Goal: Transaction & Acquisition: Download file/media

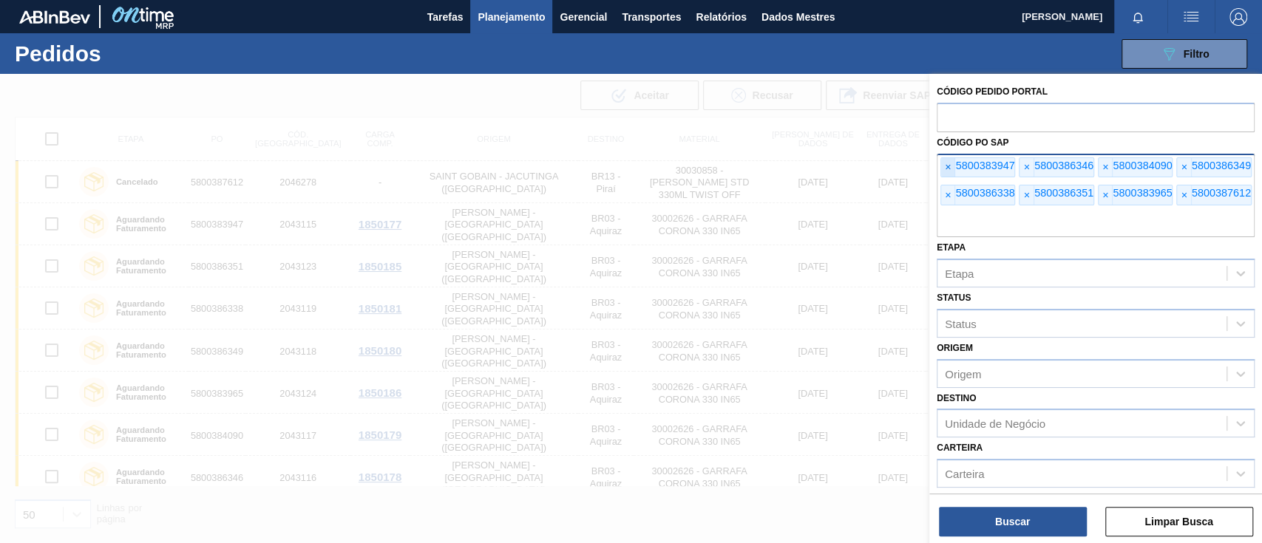
click at [943, 174] on span "×" at bounding box center [948, 167] width 14 height 19
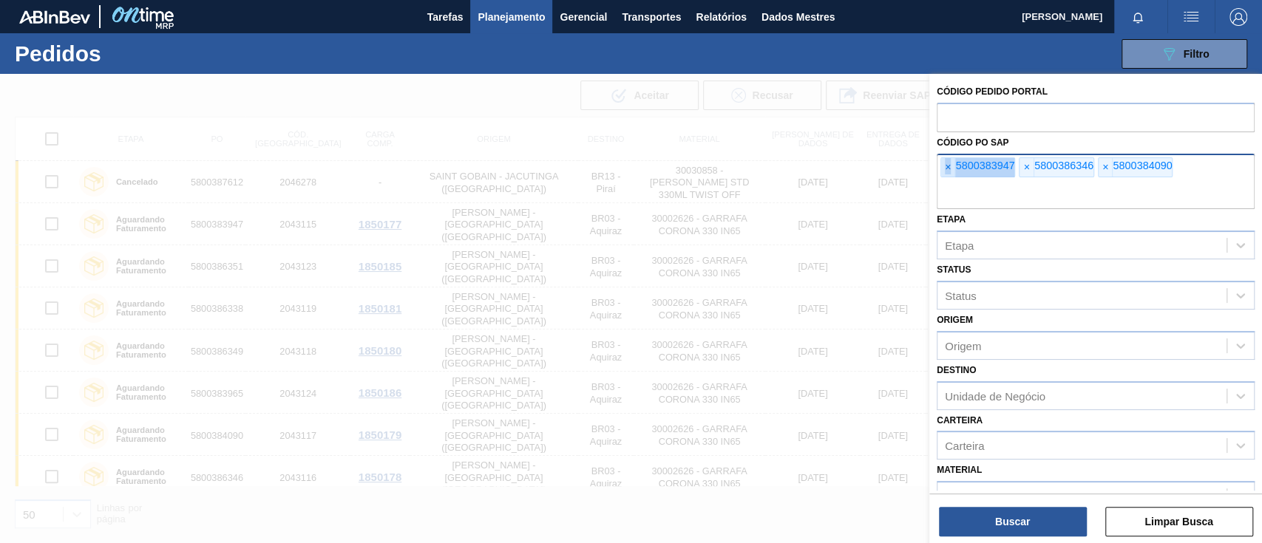
click at [943, 174] on span "×" at bounding box center [948, 167] width 14 height 19
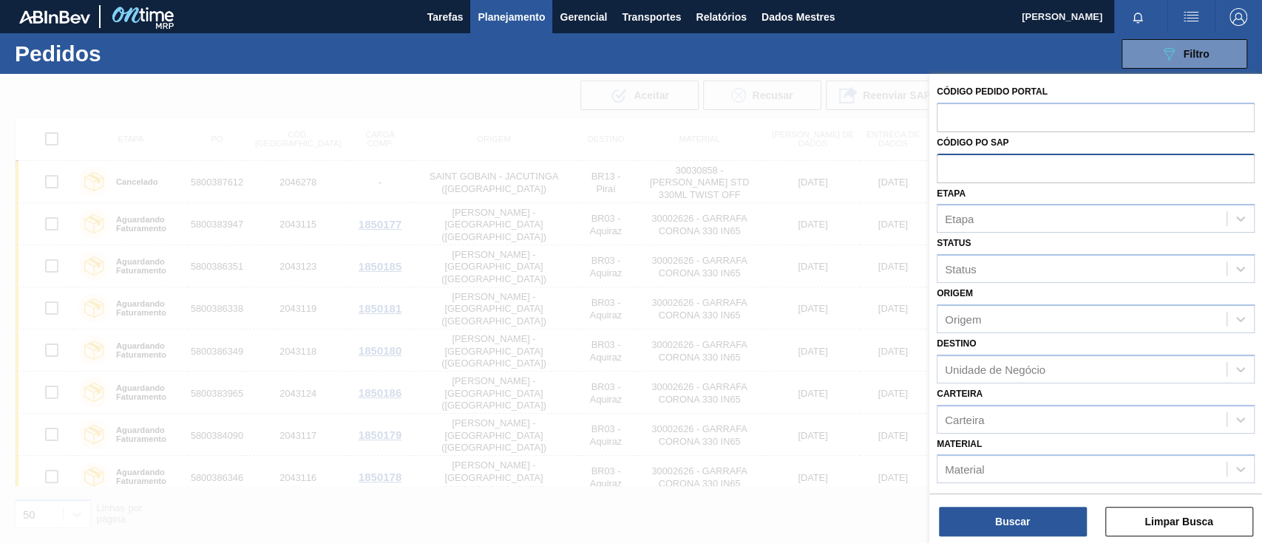
click at [943, 174] on input "text" at bounding box center [1095, 168] width 318 height 28
paste input "text"
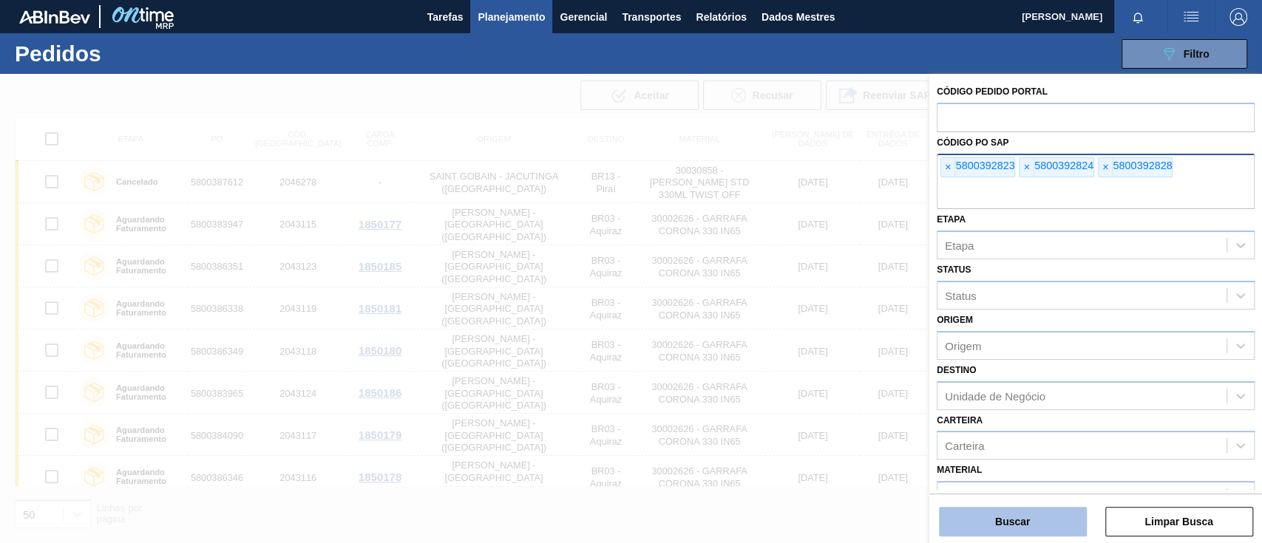
click at [1035, 520] on button "Buscar" at bounding box center [1013, 522] width 148 height 30
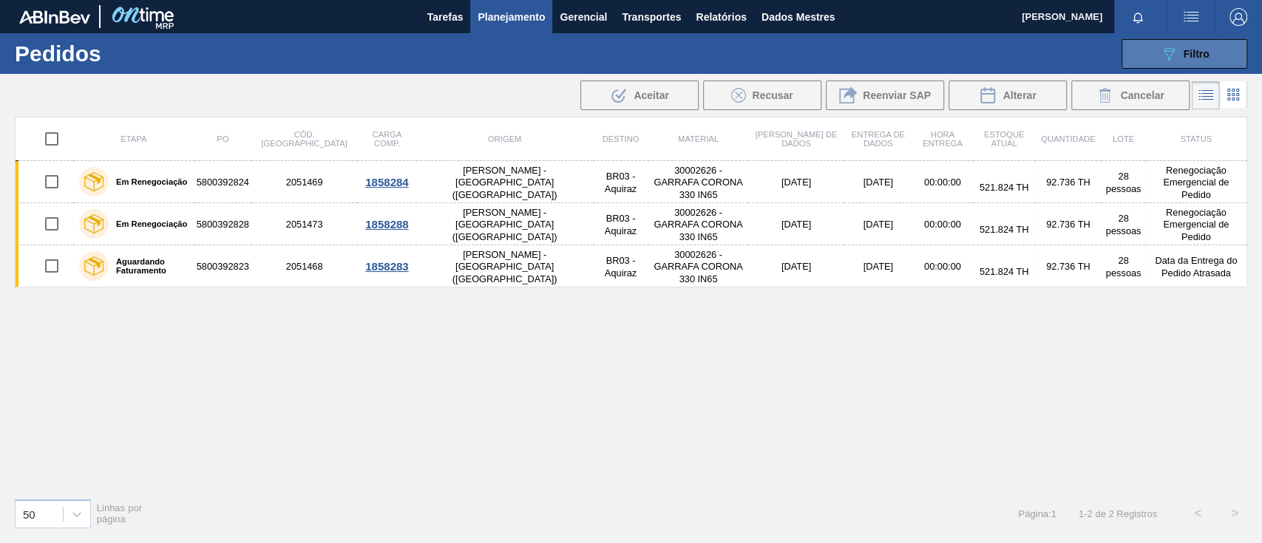
click at [1158, 68] on button "089F7B8B-B2A5-4AFE-B5C0-19BA573D28AC Filtro" at bounding box center [1184, 54] width 126 height 30
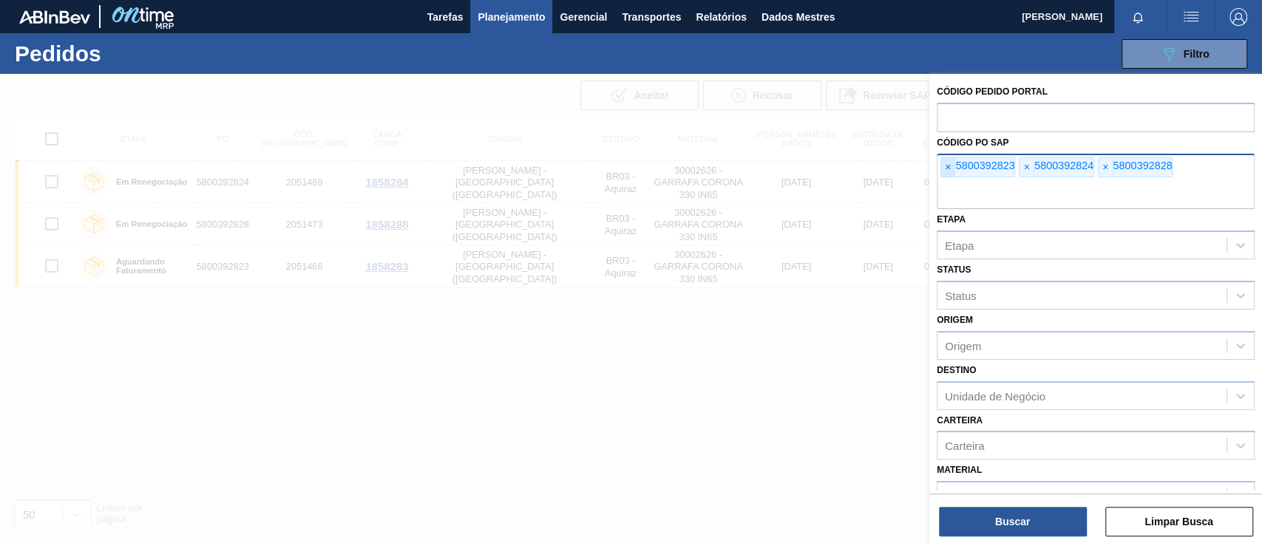
click at [952, 166] on span "×" at bounding box center [948, 167] width 14 height 19
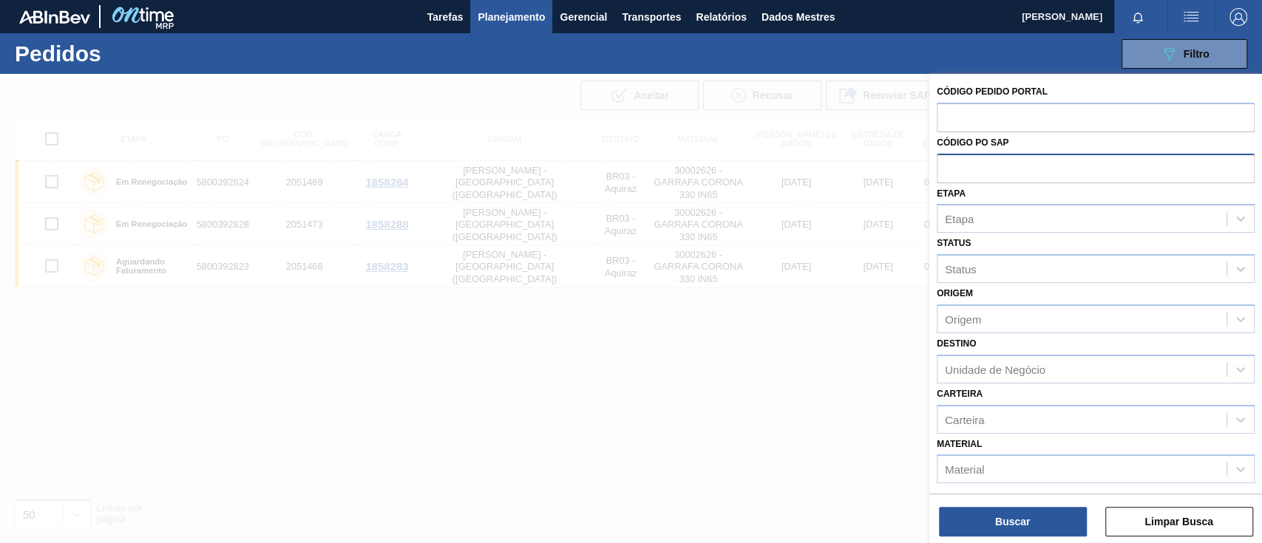
click at [952, 166] on input "text" at bounding box center [1095, 168] width 318 height 28
paste input "5800393369"
type input "5800393369"
click at [1016, 517] on font "Buscar" at bounding box center [1012, 522] width 35 height 12
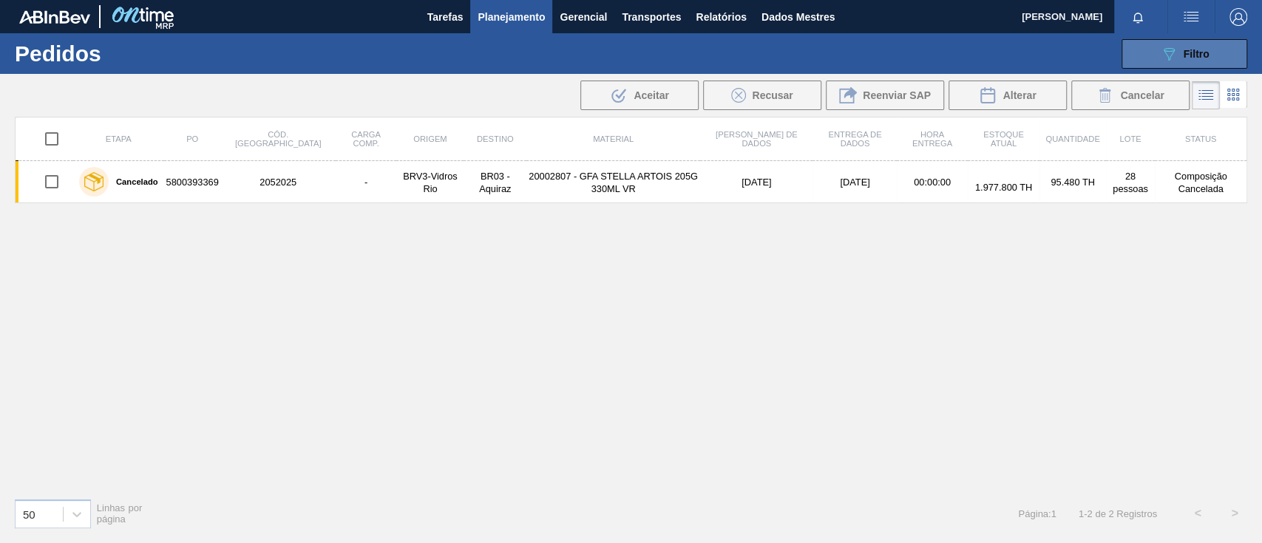
click at [1160, 42] on button "089F7B8B-B2A5-4AFE-B5C0-19BA573D28AC Filtro" at bounding box center [1184, 54] width 126 height 30
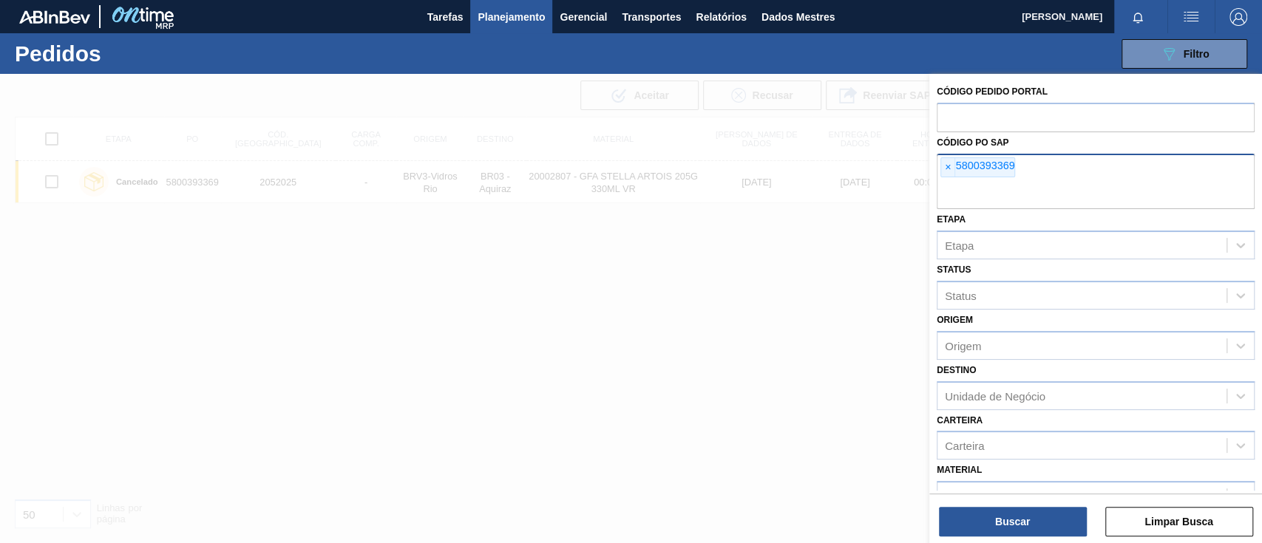
click at [945, 170] on font "×" at bounding box center [948, 167] width 6 height 12
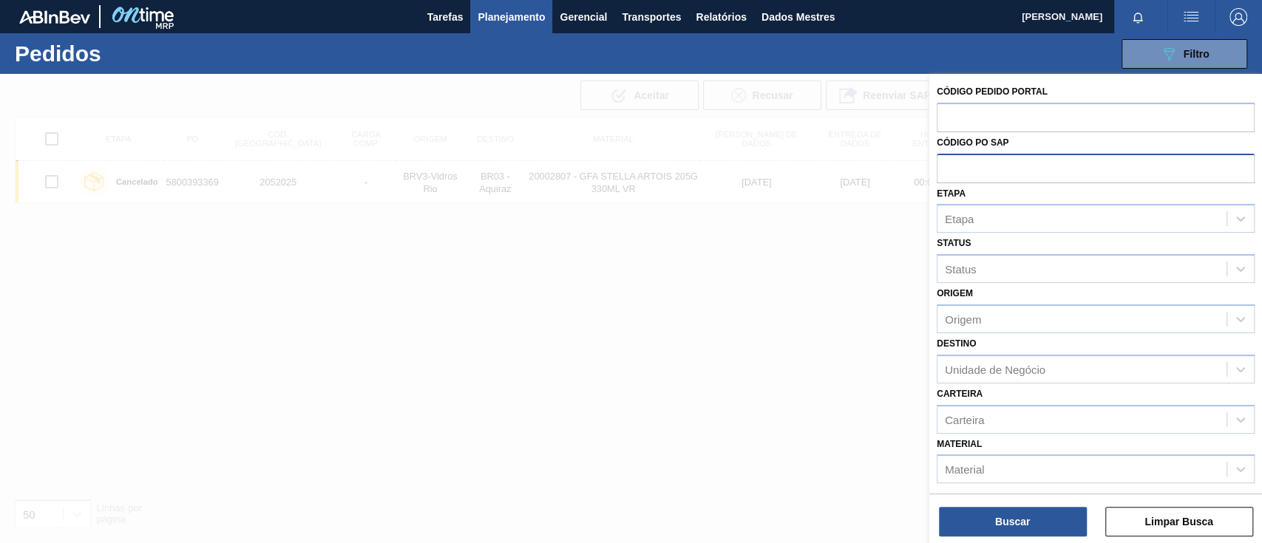
paste input "text"
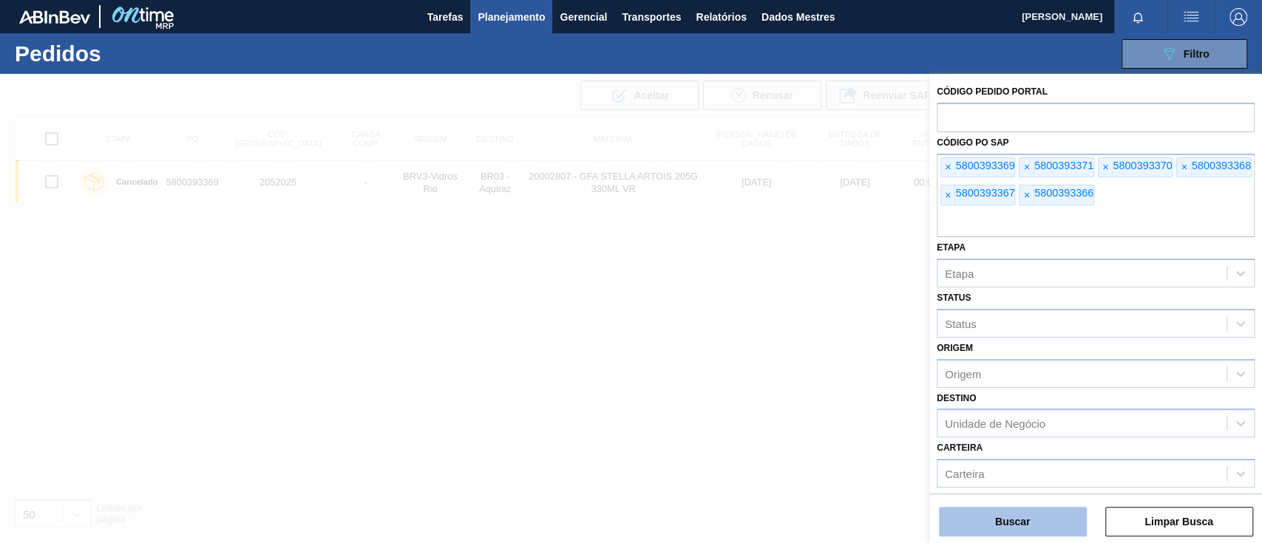
click at [966, 514] on button "Buscar" at bounding box center [1013, 522] width 148 height 30
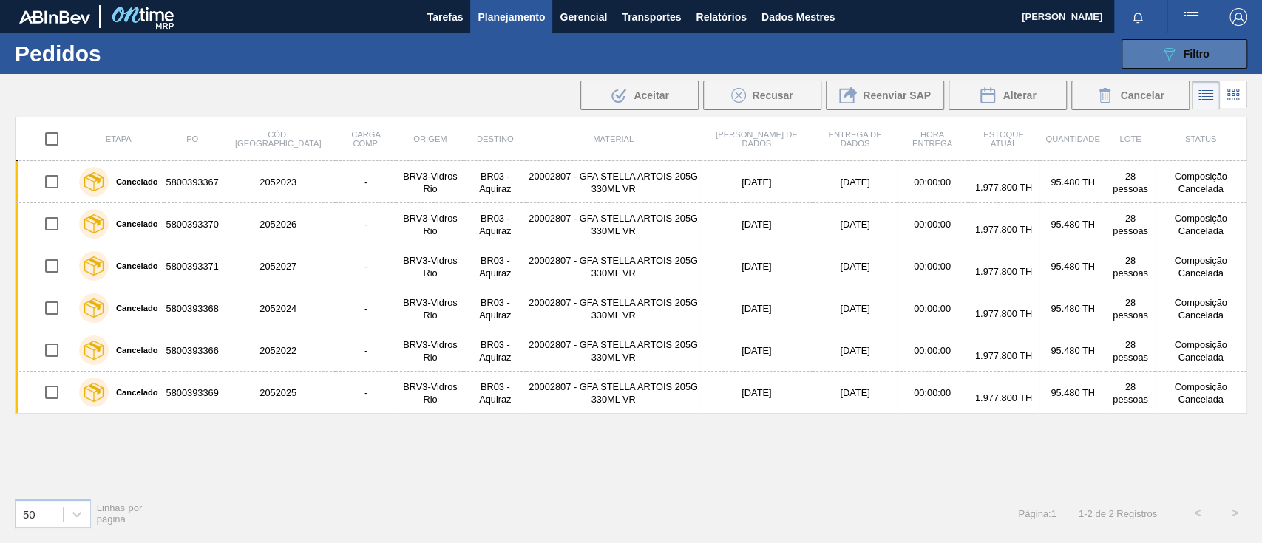
click at [1155, 50] on button "089F7B8B-B2A5-4AFE-B5C0-19BA573D28AC Filtro" at bounding box center [1184, 54] width 126 height 30
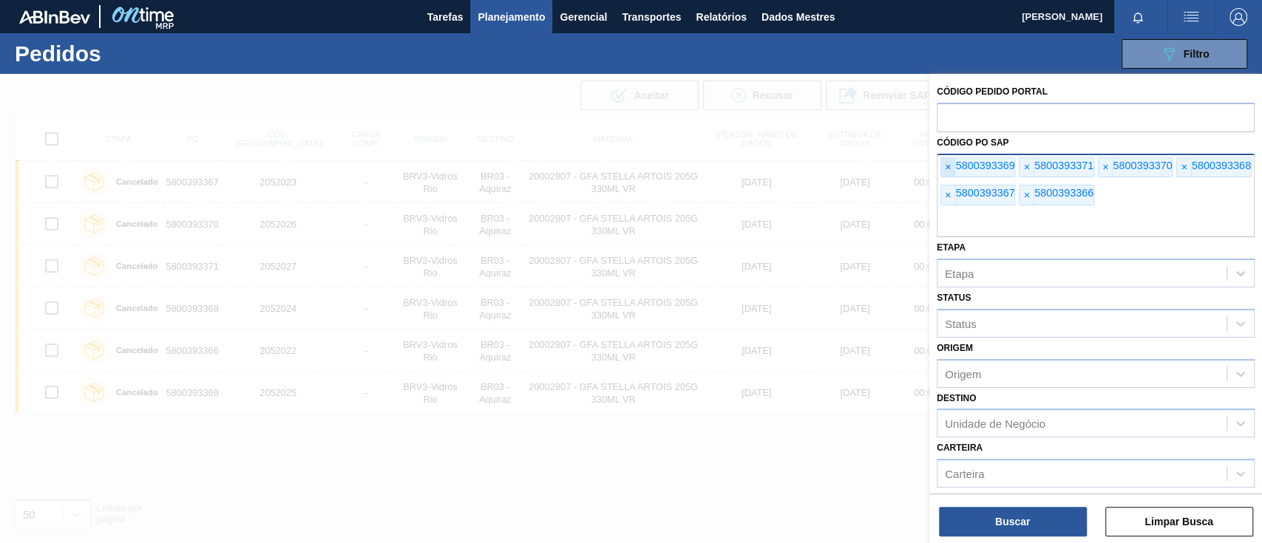
click at [951, 166] on span "×" at bounding box center [948, 167] width 14 height 19
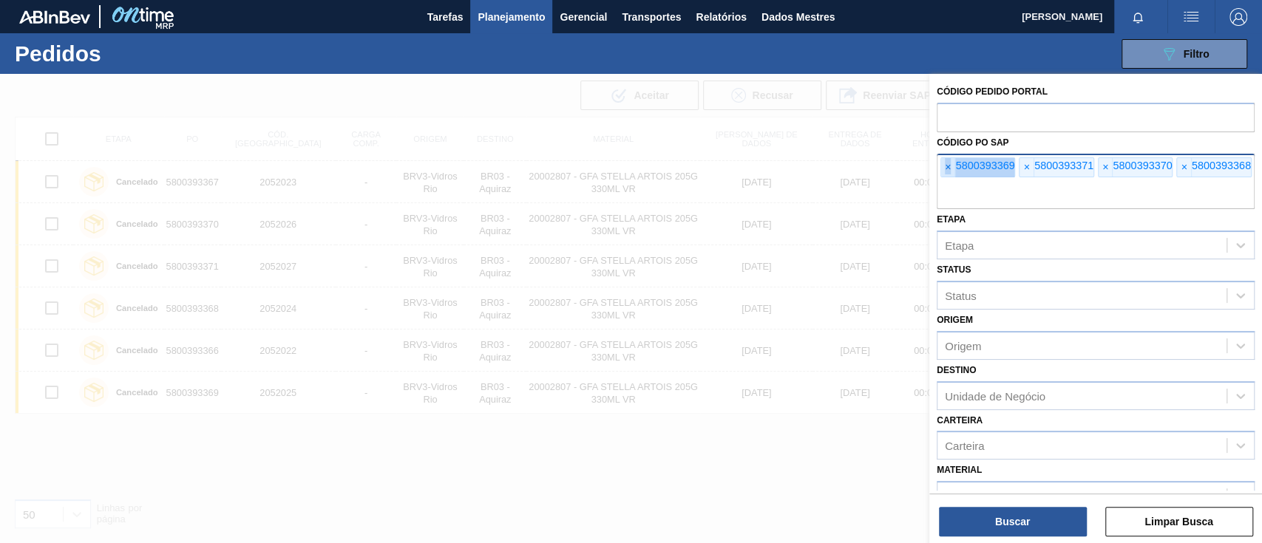
click at [951, 166] on span "×" at bounding box center [948, 167] width 14 height 19
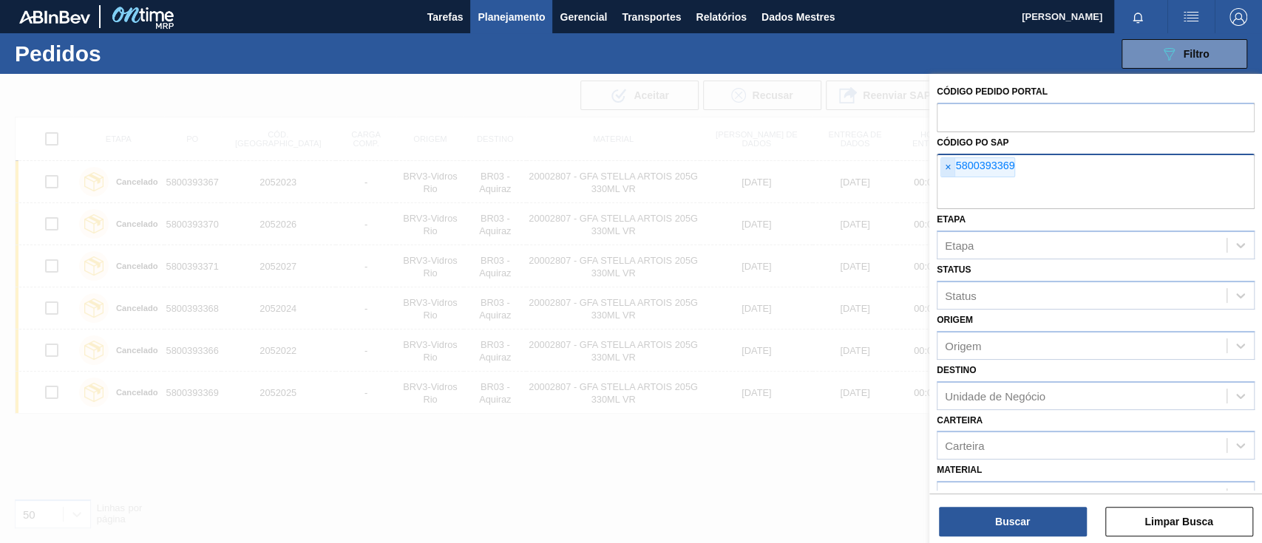
click at [951, 166] on span "×" at bounding box center [948, 167] width 14 height 19
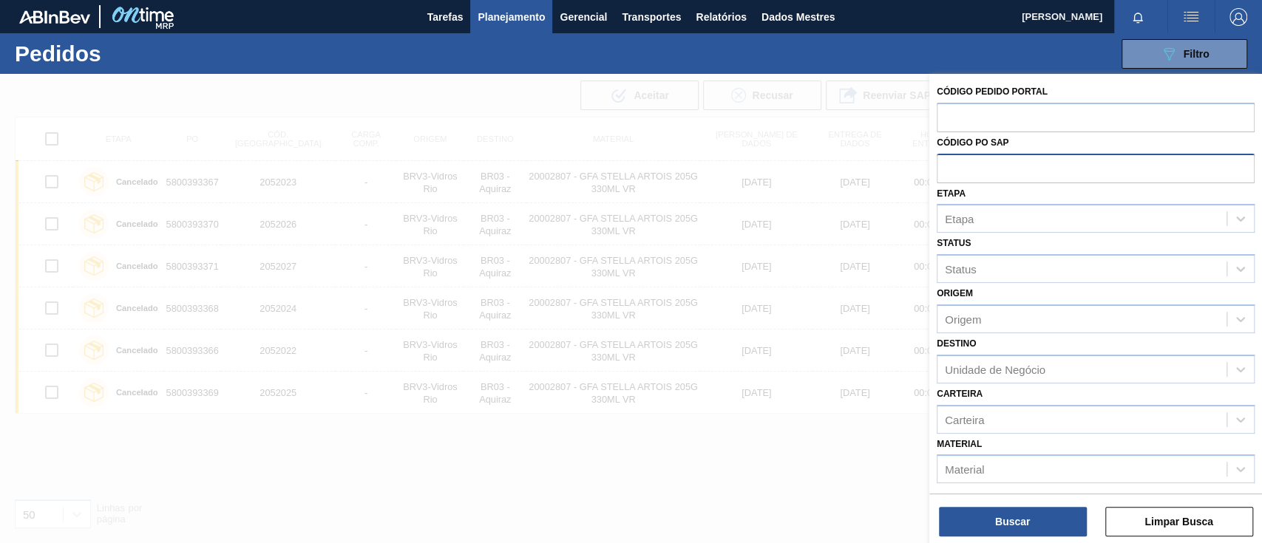
paste input "5800384020"
type input "5800384020"
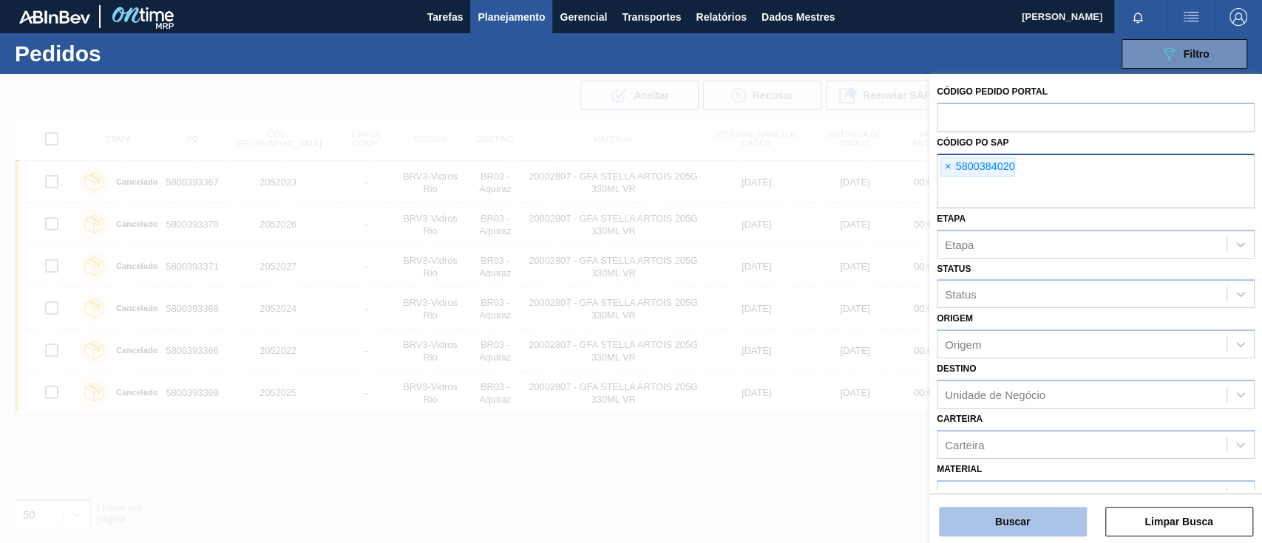
click at [992, 517] on button "Buscar" at bounding box center [1013, 522] width 148 height 30
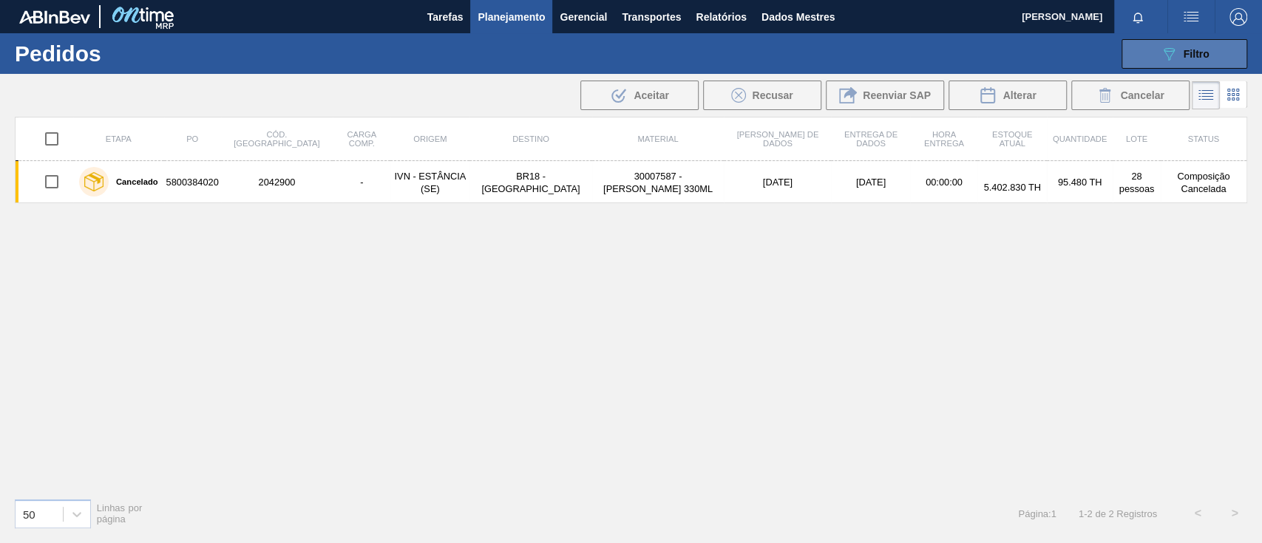
click at [1183, 42] on button "089F7B8B-B2A5-4AFE-B5C0-19BA573D28AC Filtro" at bounding box center [1184, 54] width 126 height 30
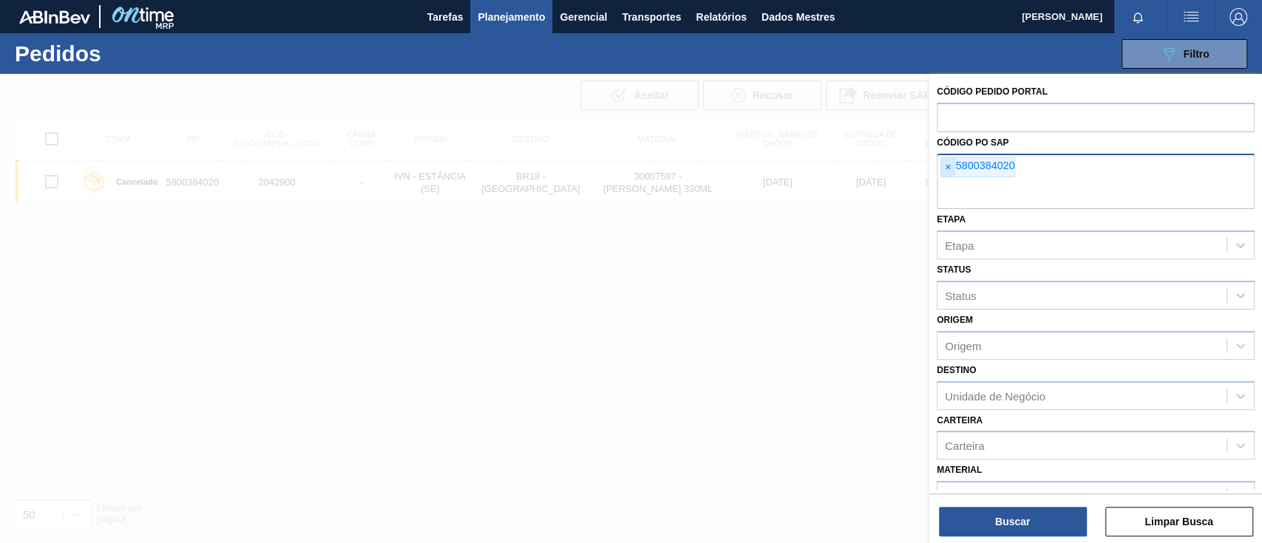
click at [949, 166] on font "×" at bounding box center [948, 167] width 6 height 12
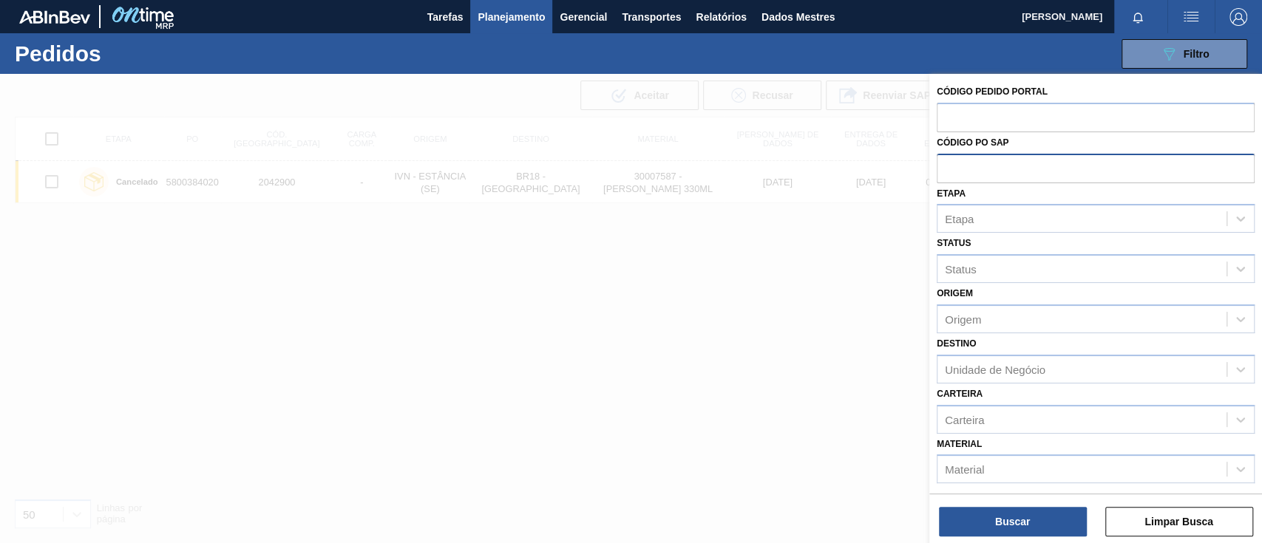
paste input "5800395051"
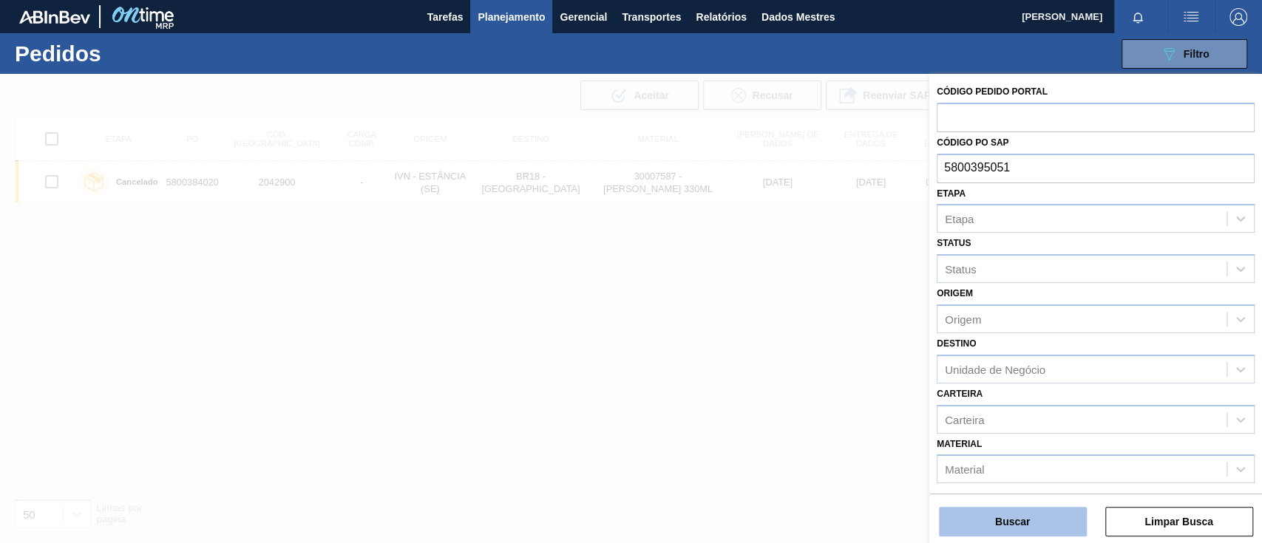
type input "5800395051"
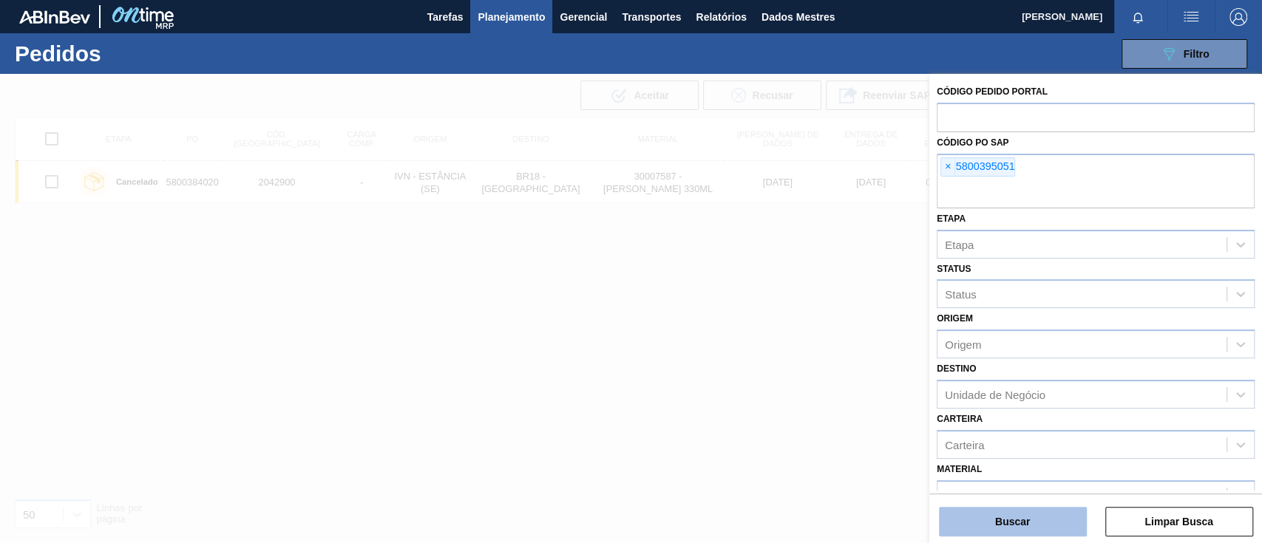
click at [1054, 528] on button "Buscar" at bounding box center [1013, 522] width 148 height 30
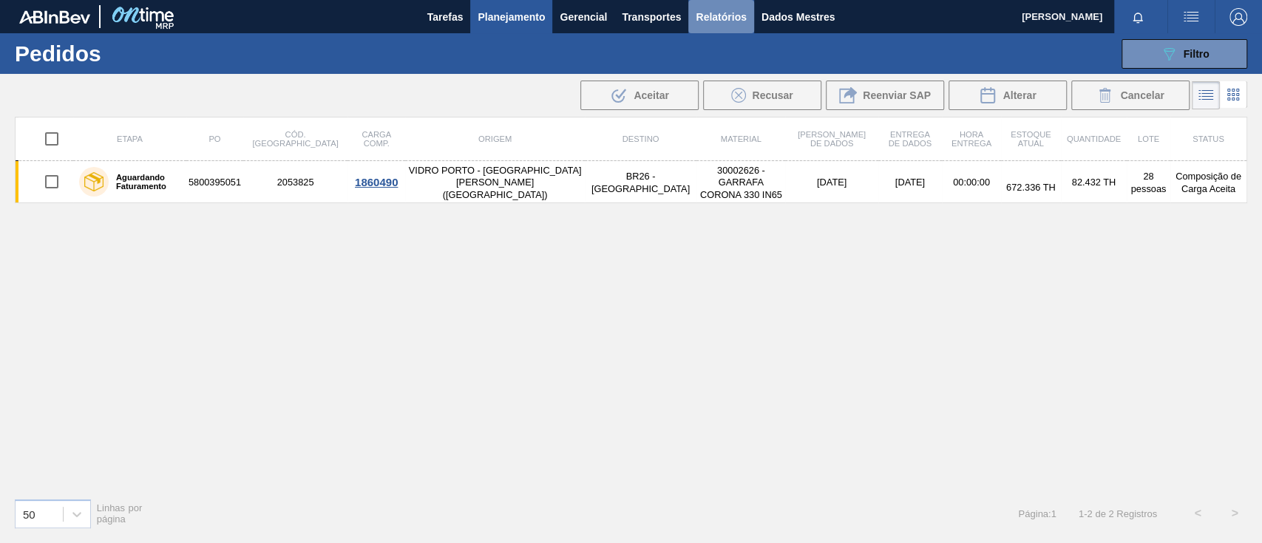
click at [738, 16] on font "Relatórios" at bounding box center [720, 17] width 50 height 12
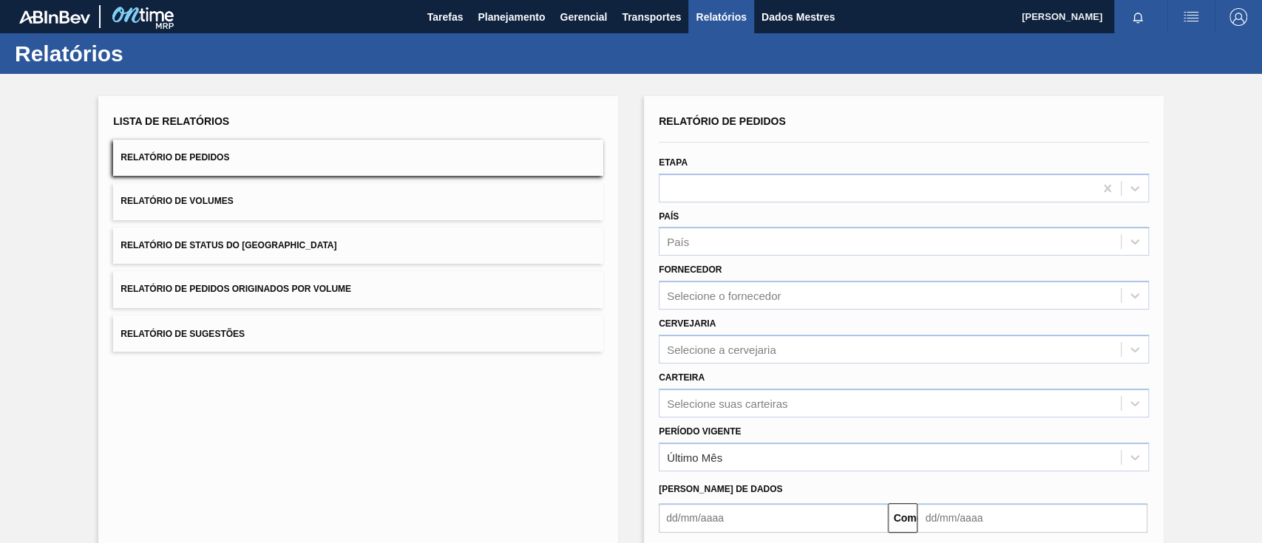
click at [319, 288] on font "Relatório de Pedidos Originados por Volume" at bounding box center [235, 290] width 231 height 10
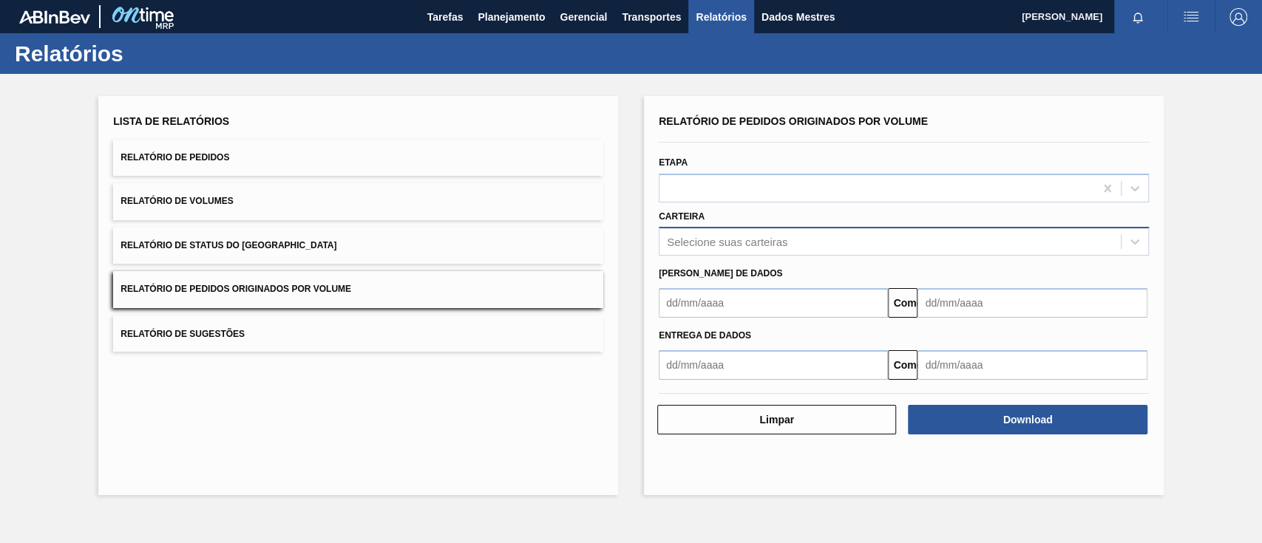
click at [722, 250] on div "Selecione suas carteiras" at bounding box center [889, 241] width 461 height 21
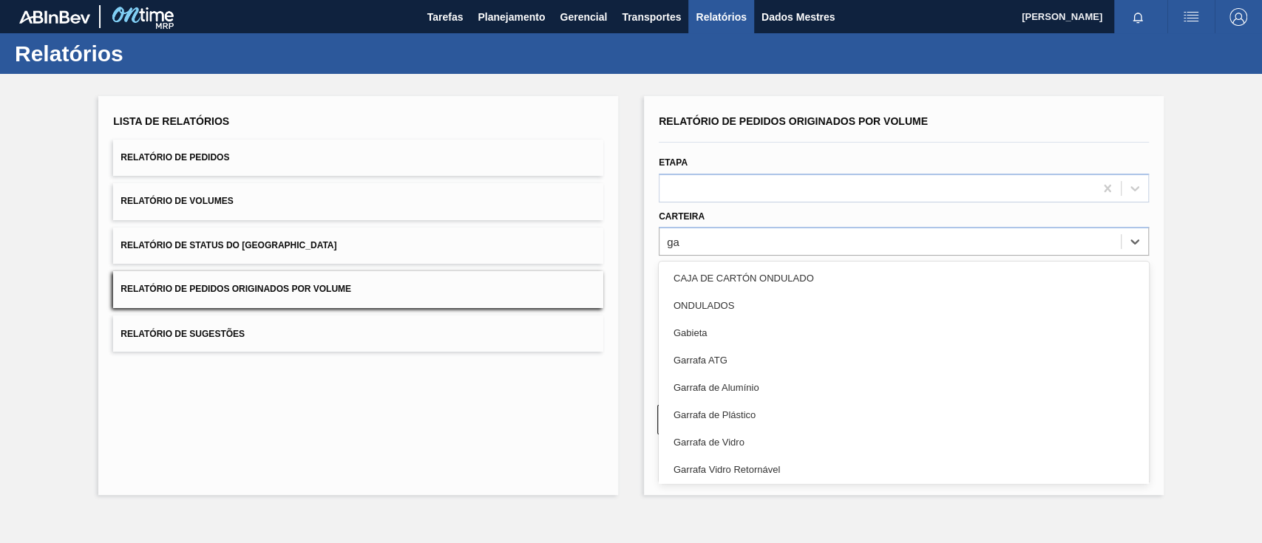
type input "gar"
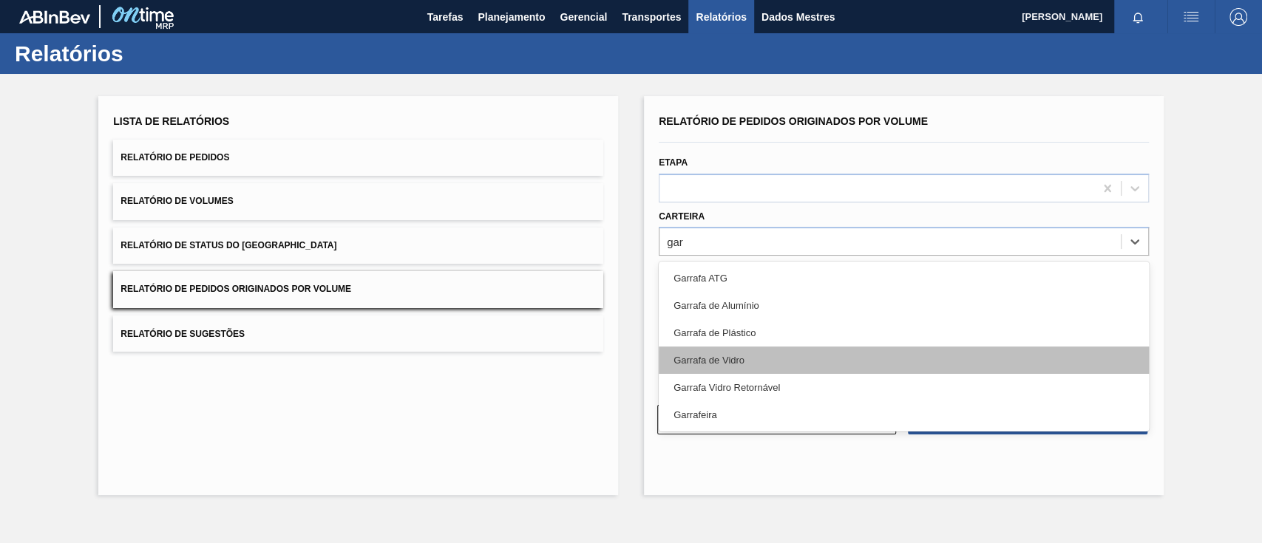
click at [736, 350] on div "Garrafa de Vidro" at bounding box center [904, 360] width 490 height 27
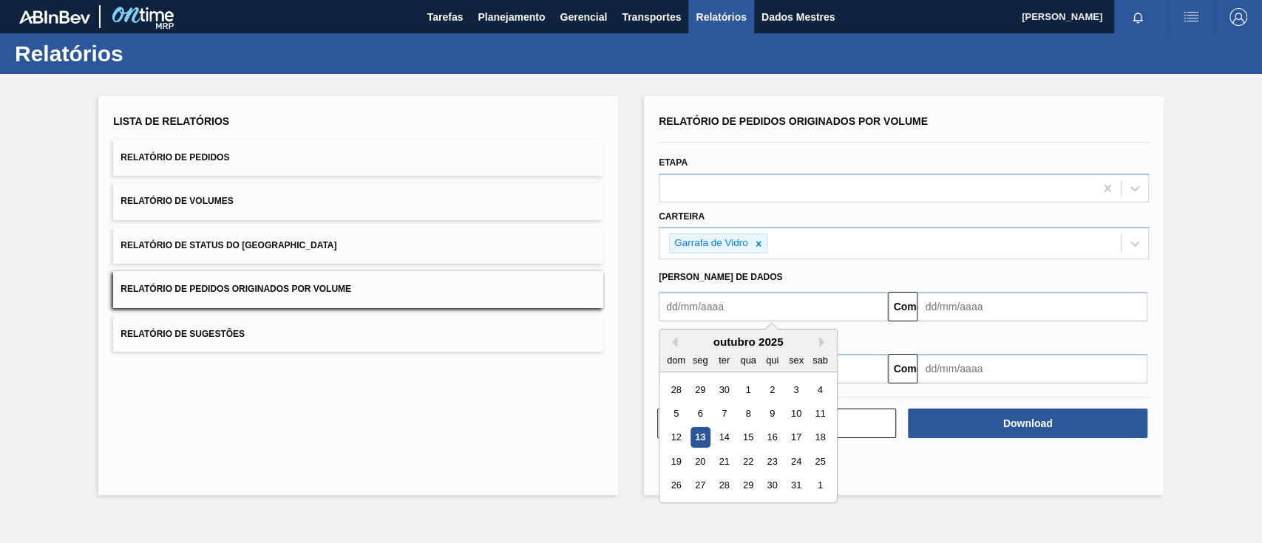
click at [727, 302] on input "text" at bounding box center [773, 307] width 229 height 30
click at [725, 440] on font "14" at bounding box center [723, 437] width 10 height 11
type input "[DATE]"
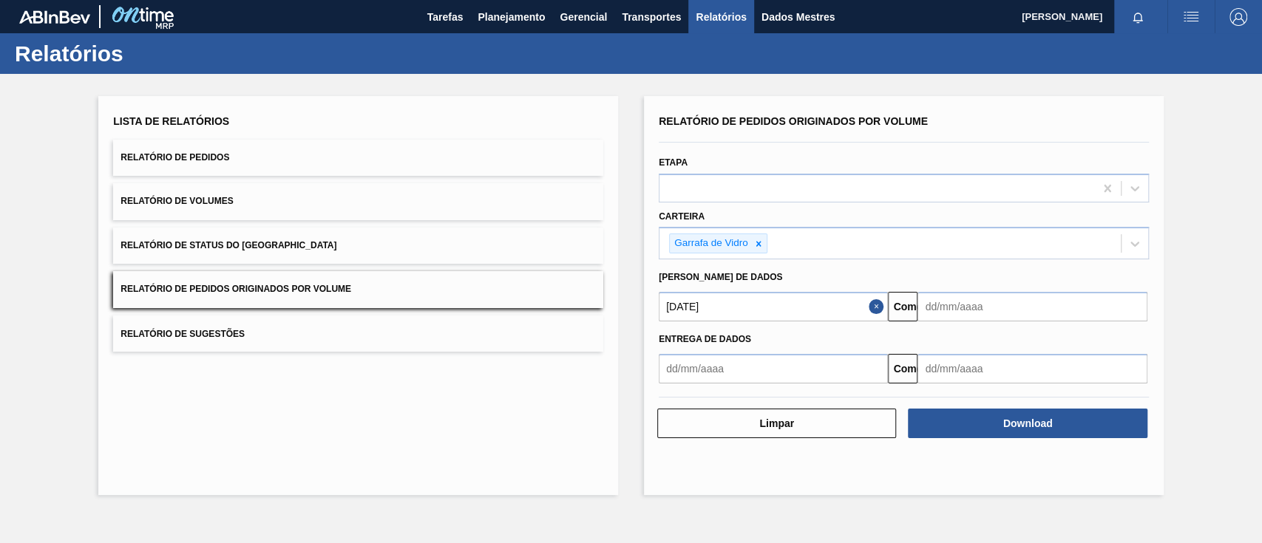
click at [966, 316] on input "text" at bounding box center [1031, 307] width 229 height 30
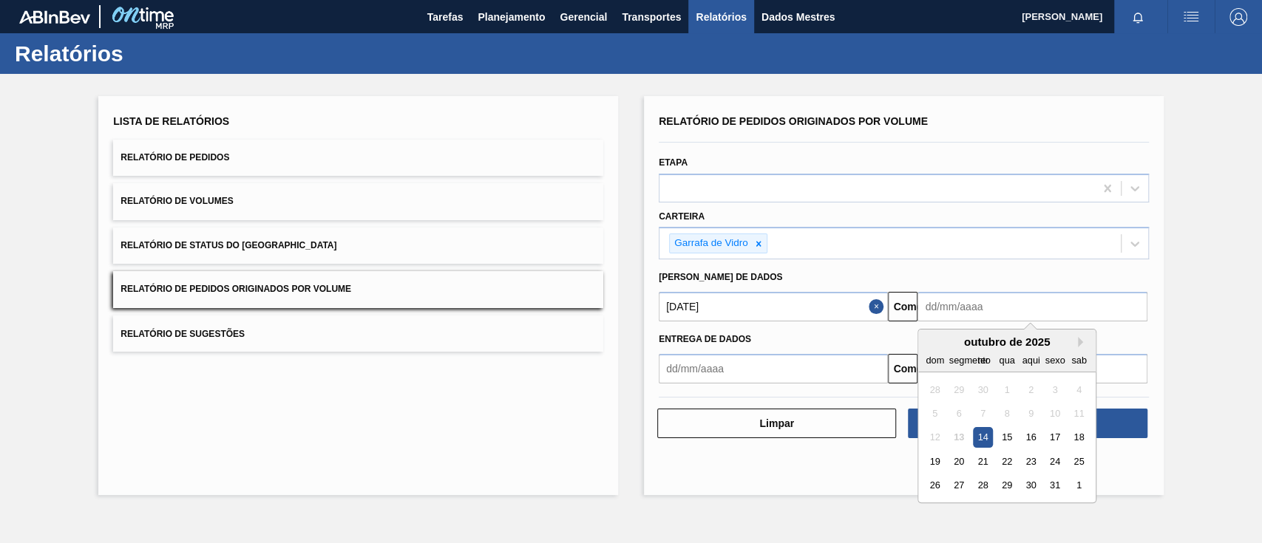
click at [987, 435] on font "14" at bounding box center [983, 437] width 10 height 11
type input "[DATE]"
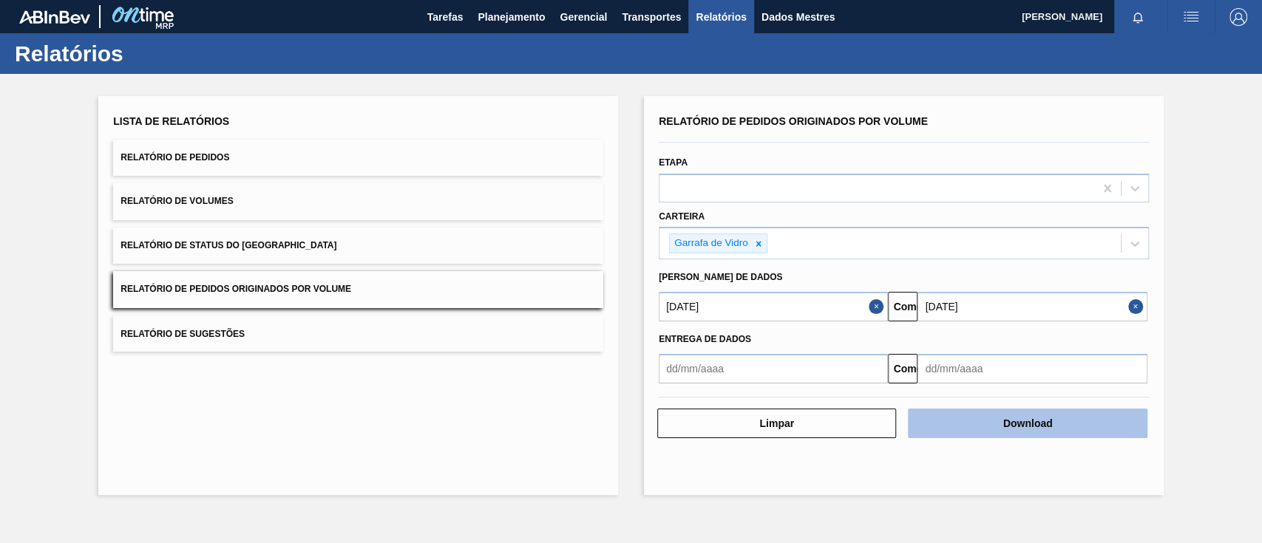
click at [1023, 421] on font "Download" at bounding box center [1028, 424] width 50 height 12
